Goal: Task Accomplishment & Management: Use online tool/utility

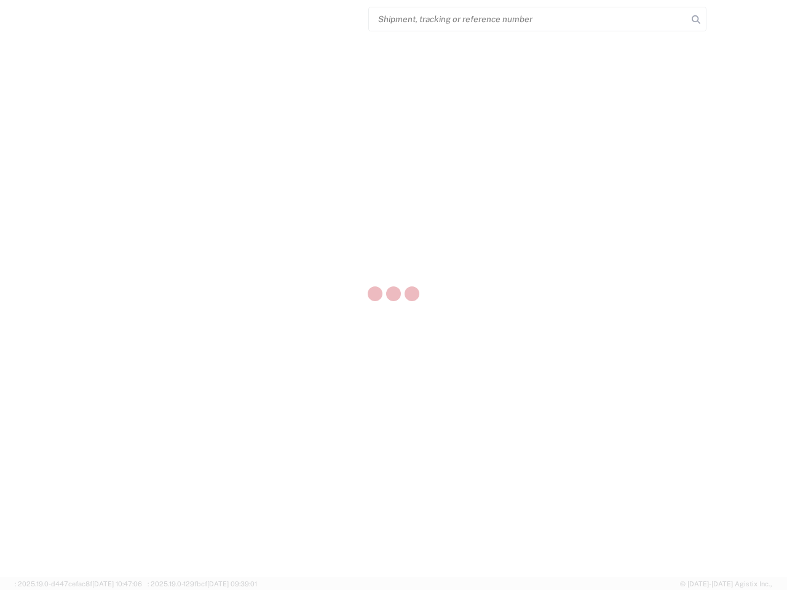
select select "US"
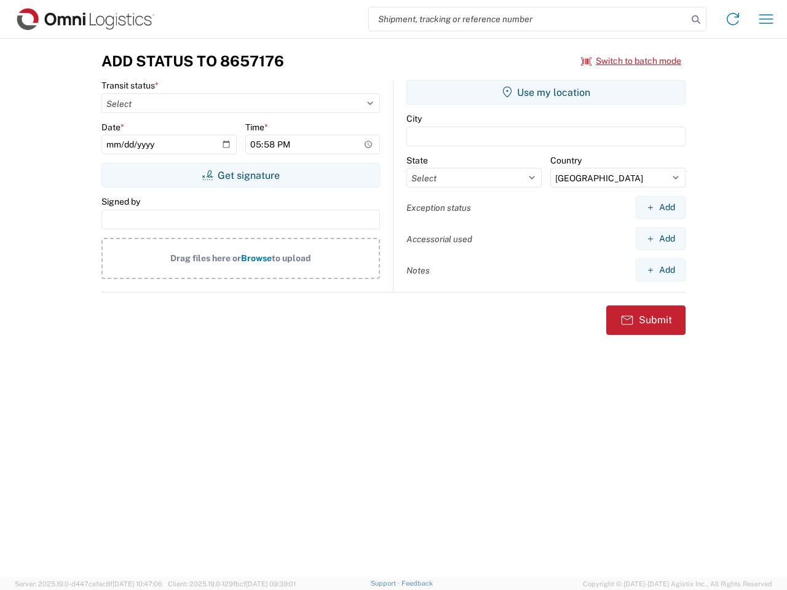
click at [528, 19] on input "search" at bounding box center [528, 18] width 318 height 23
click at [696, 20] on icon at bounding box center [695, 19] width 17 height 17
click at [733, 19] on icon at bounding box center [733, 19] width 20 height 20
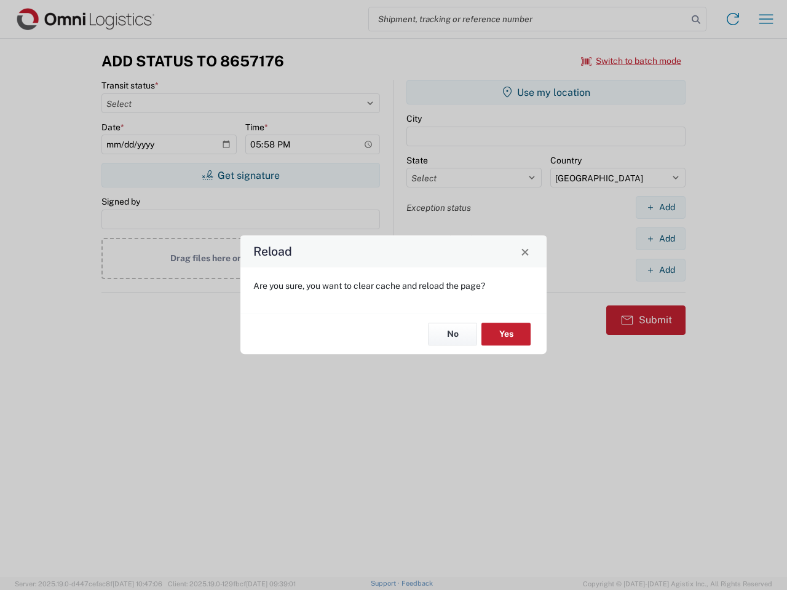
click at [766, 19] on div "Reload Are you sure, you want to clear cache and reload the page? No Yes" at bounding box center [393, 295] width 787 height 590
click at [631, 61] on div "Reload Are you sure, you want to clear cache and reload the page? No Yes" at bounding box center [393, 295] width 787 height 590
click at [240, 175] on div "Reload Are you sure, you want to clear cache and reload the page? No Yes" at bounding box center [393, 295] width 787 height 590
click at [546, 92] on div "Reload Are you sure, you want to clear cache and reload the page? No Yes" at bounding box center [393, 295] width 787 height 590
click at [660, 207] on div "Reload Are you sure, you want to clear cache and reload the page? No Yes" at bounding box center [393, 295] width 787 height 590
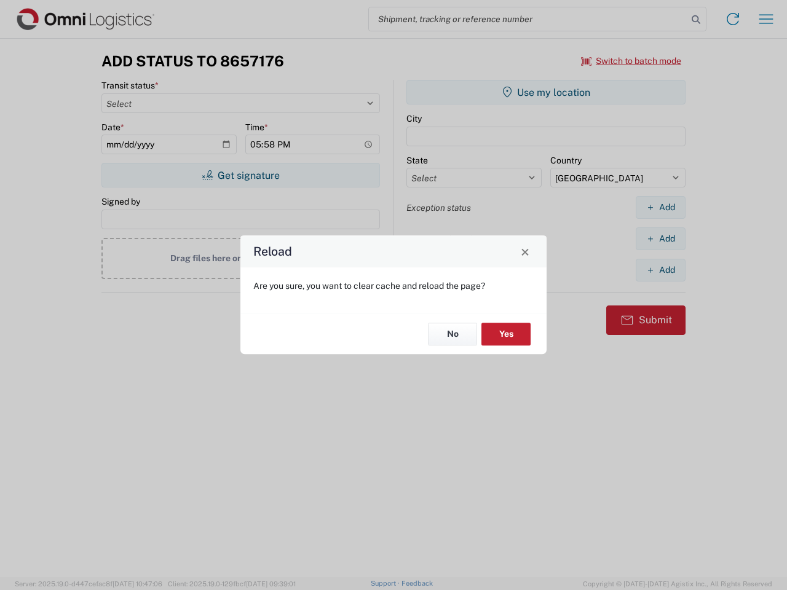
click at [660, 239] on div "Reload Are you sure, you want to clear cache and reload the page? No Yes" at bounding box center [393, 295] width 787 height 590
click at [660, 270] on div "Reload Are you sure, you want to clear cache and reload the page? No Yes" at bounding box center [393, 295] width 787 height 590
